Goal: Transaction & Acquisition: Book appointment/travel/reservation

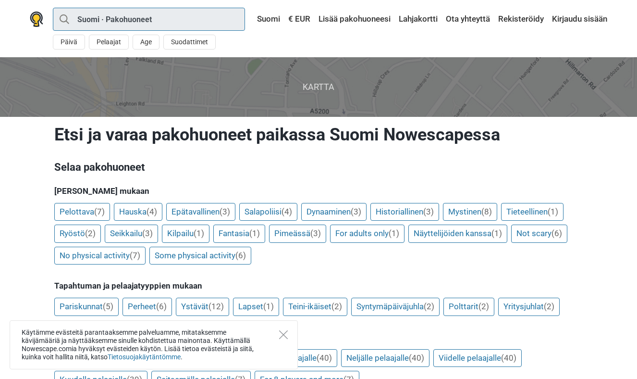
click at [131, 21] on input "Suomi · Pakohuoneet" at bounding box center [149, 19] width 192 height 23
type input "Suomi"
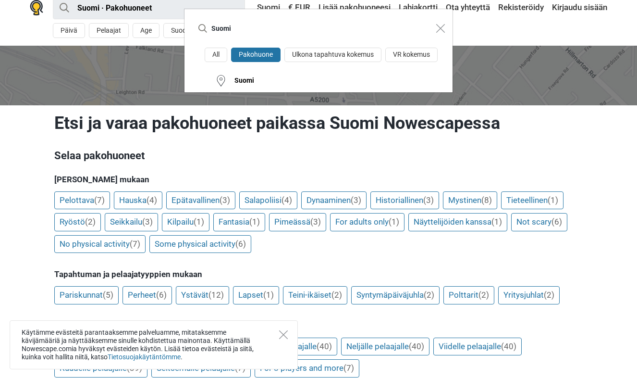
scroll to position [191, 0]
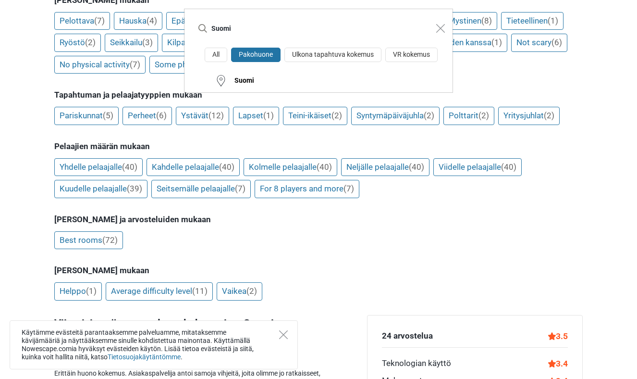
click at [281, 335] on div "Suomi All Pakohuone Ulkona tapahtuva kokemus VR kokemus Suomi" at bounding box center [318, 189] width 637 height 379
click at [282, 334] on div "Suomi All Pakohuone Ulkona tapahtuva kokemus VR kokemus Suomi" at bounding box center [318, 189] width 637 height 379
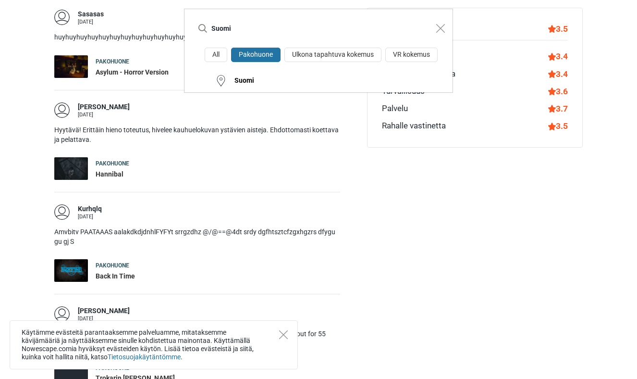
scroll to position [1439, 0]
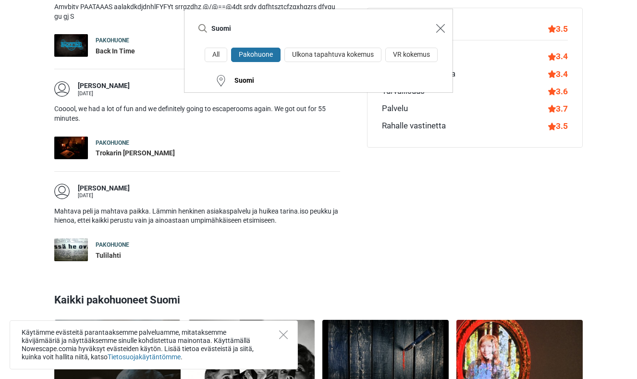
click at [439, 29] on img "Close modal" at bounding box center [440, 28] width 9 height 9
click at [283, 336] on div "All Pakohuone Ulkona tapahtuva kokemus VR kokemus Lähistölläni" at bounding box center [318, 189] width 637 height 379
click at [285, 334] on div "All Pakohuone Ulkona tapahtuva kokemus VR kokemus Lähistölläni" at bounding box center [318, 189] width 637 height 379
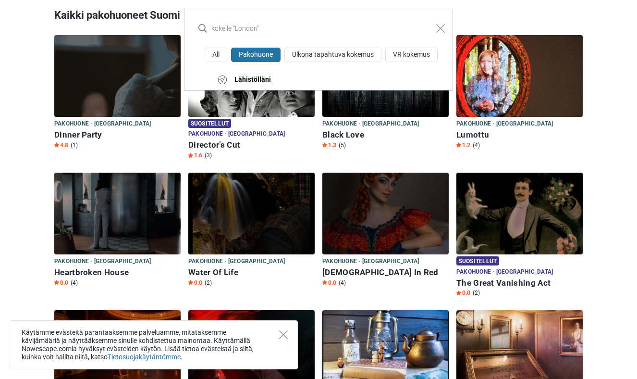
scroll to position [1800, 0]
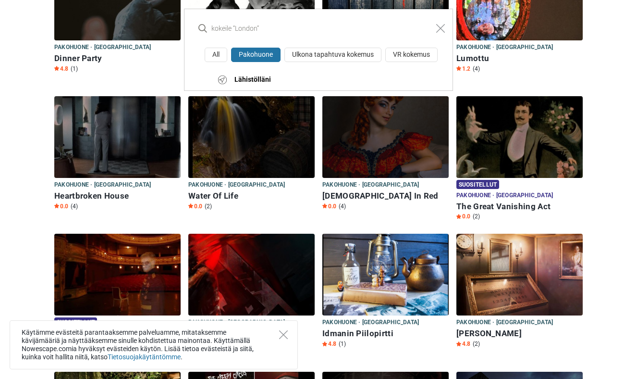
click at [549, 121] on div "All Pakohuone Ulkona tapahtuva kokemus VR kokemus Lähistölläni" at bounding box center [318, 189] width 637 height 379
click at [520, 189] on div "All Pakohuone Ulkona tapahtuva kokemus VR kokemus Lähistölläni" at bounding box center [318, 189] width 637 height 379
click at [522, 187] on div "All Pakohuone Ulkona tapahtuva kokemus VR kokemus Lähistölläni" at bounding box center [318, 189] width 637 height 379
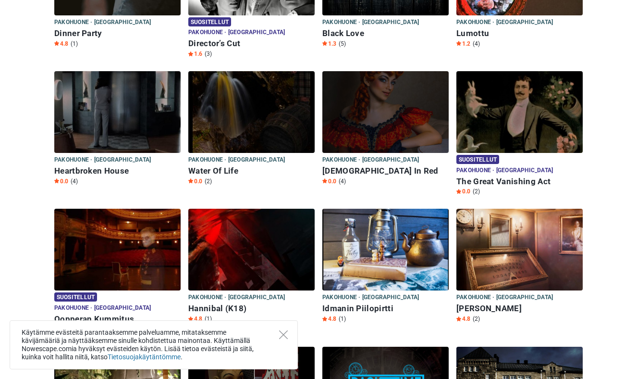
scroll to position [1841, 0]
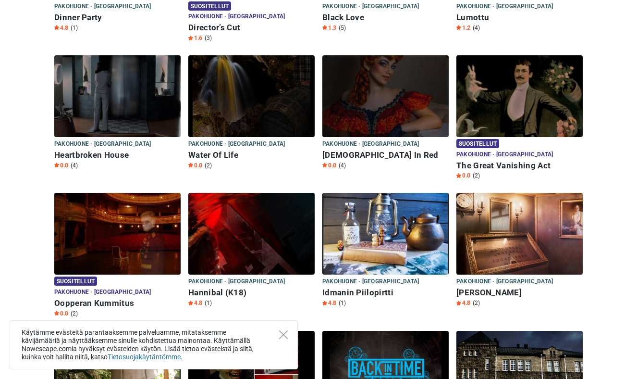
click at [521, 193] on img at bounding box center [520, 234] width 126 height 82
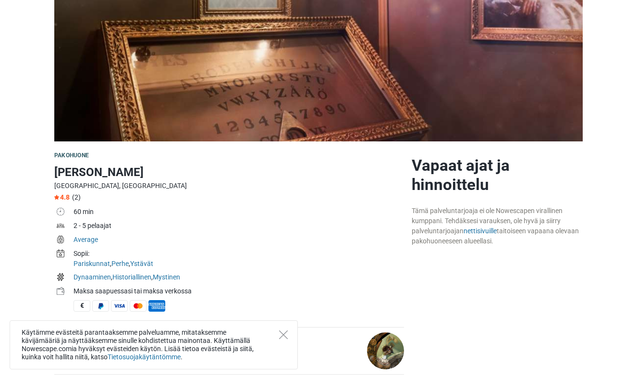
scroll to position [193, 0]
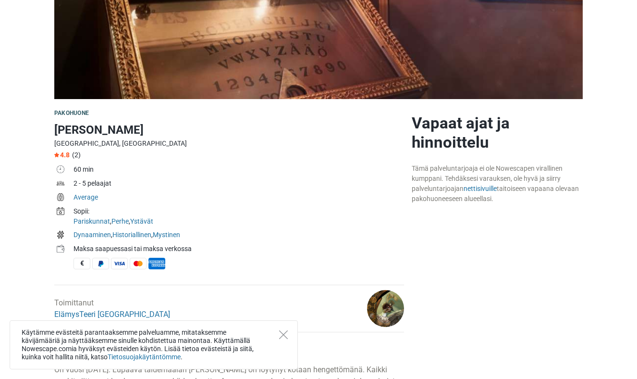
click at [293, 336] on div "Käytämme evästeitä parantaaksemme palveluamme, mitataksemme kävijämääriä ja näy…" at bounding box center [154, 344] width 288 height 49
click at [286, 336] on icon "Close" at bounding box center [283, 334] width 9 height 9
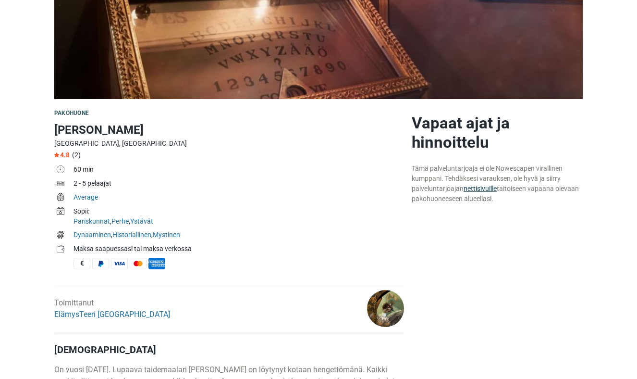
click at [487, 188] on link "nettisivuille" at bounding box center [480, 189] width 33 height 8
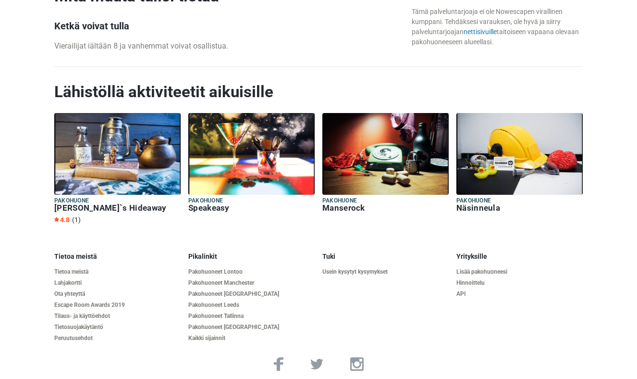
scroll to position [1226, 0]
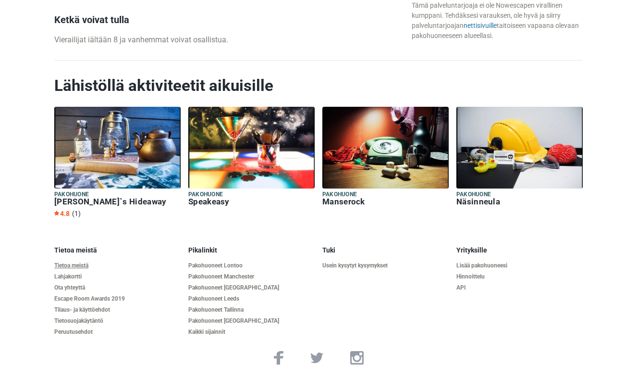
click at [80, 264] on link "Tietoa meistä" at bounding box center [117, 265] width 126 height 7
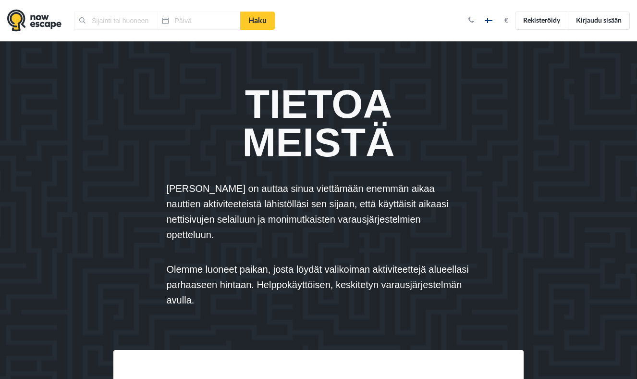
type input "Lontoo, Yhdistynyt kuningaskunta"
type input "24.09.2025"
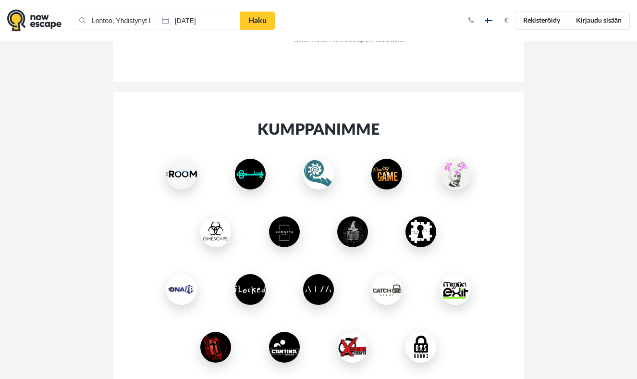
scroll to position [1094, 0]
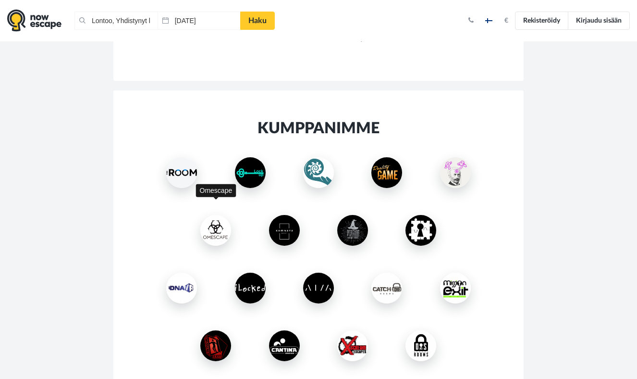
click at [219, 218] on img at bounding box center [215, 230] width 31 height 31
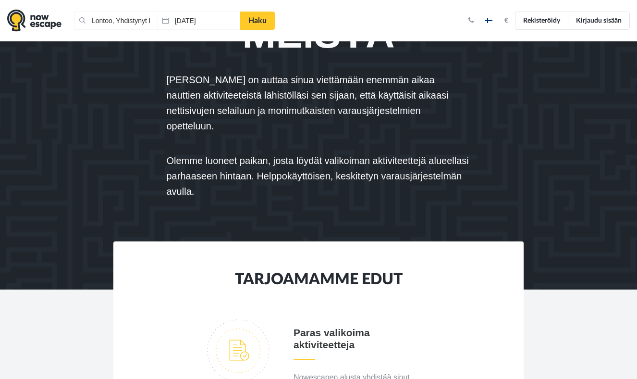
scroll to position [108, 0]
